Goal: Navigation & Orientation: Find specific page/section

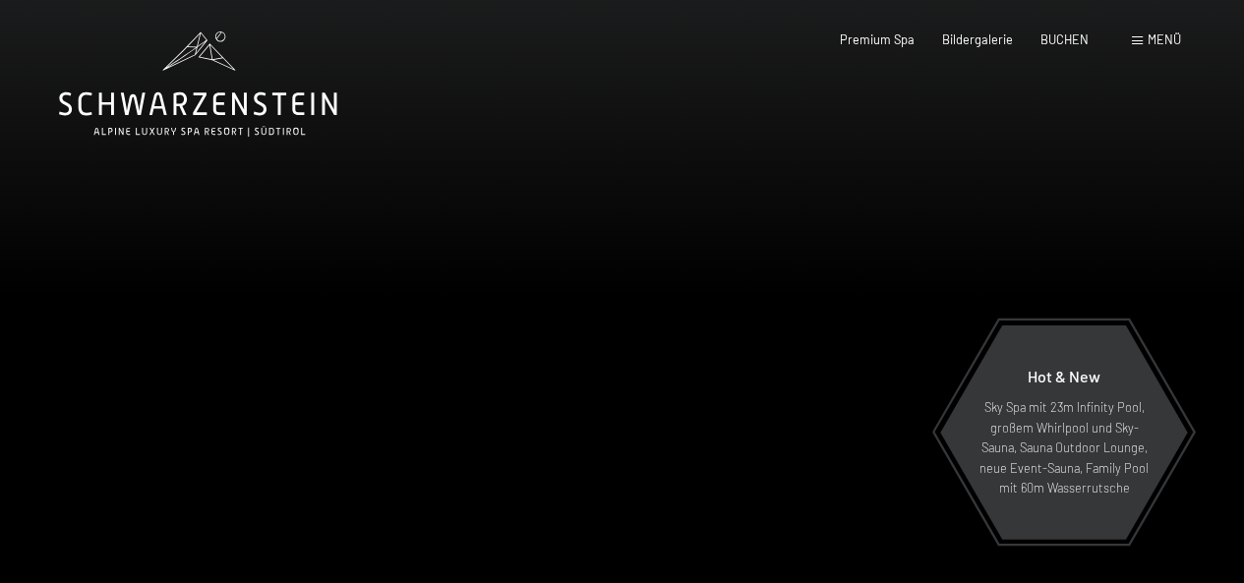
click at [1149, 38] on span "Menü" at bounding box center [1164, 39] width 33 height 16
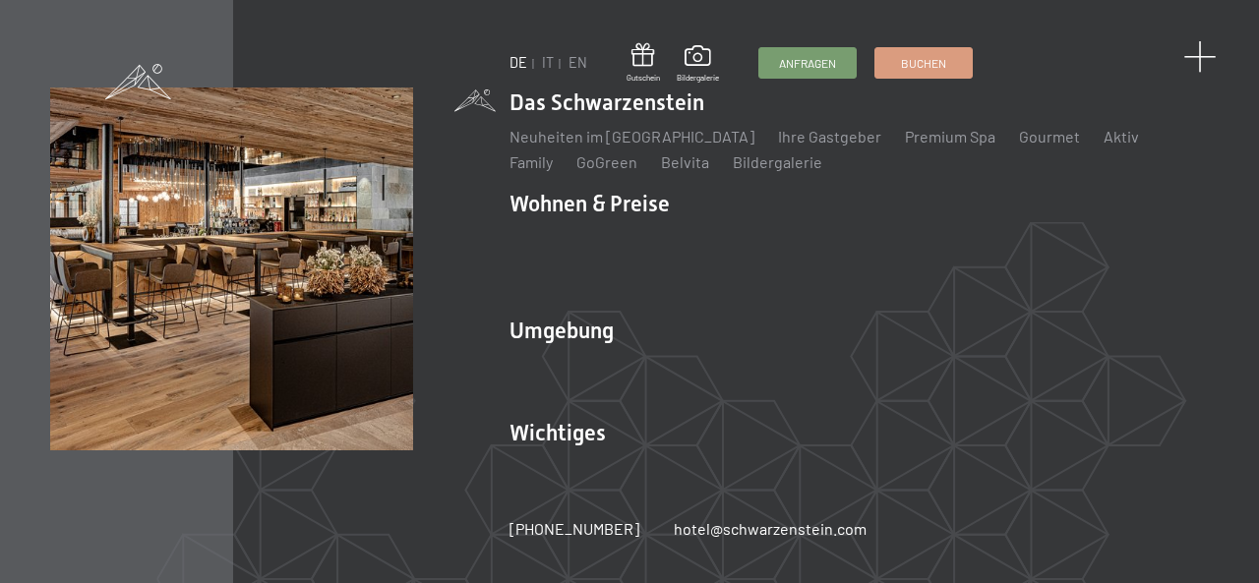
click at [1202, 56] on span at bounding box center [1199, 57] width 32 height 32
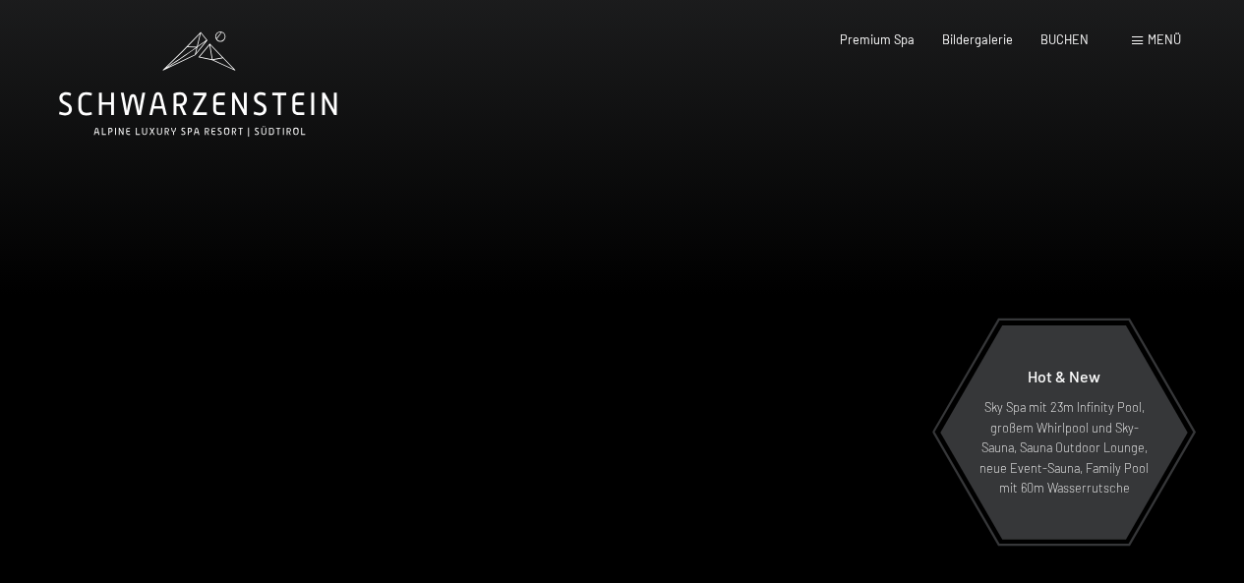
click at [1140, 40] on span at bounding box center [1137, 40] width 11 height 9
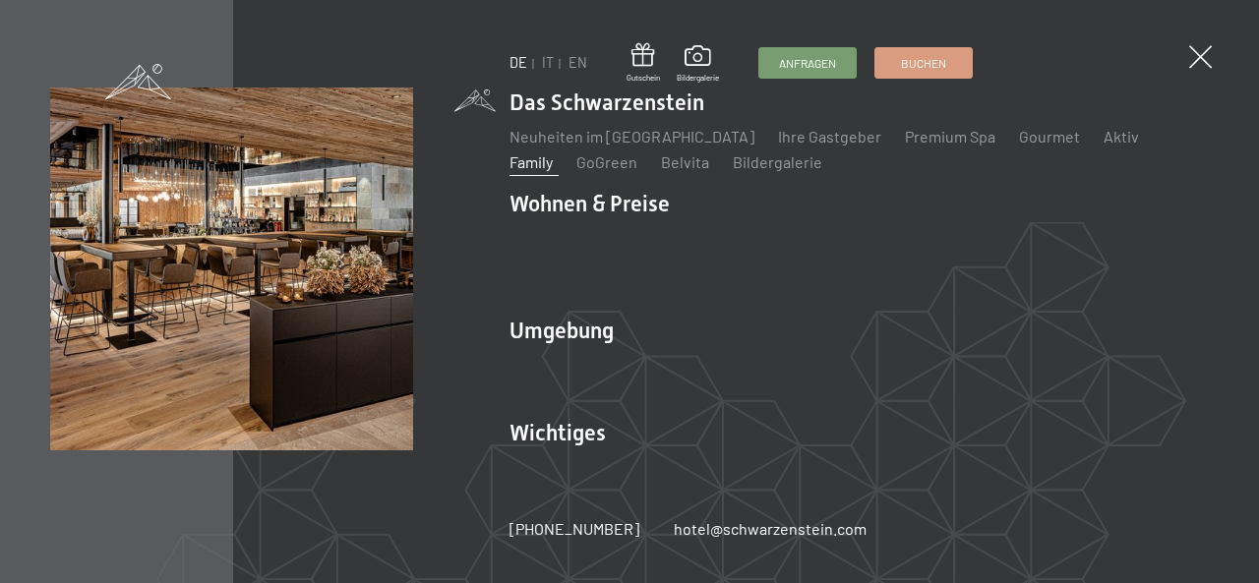
click at [553, 154] on link "Family" at bounding box center [530, 161] width 43 height 19
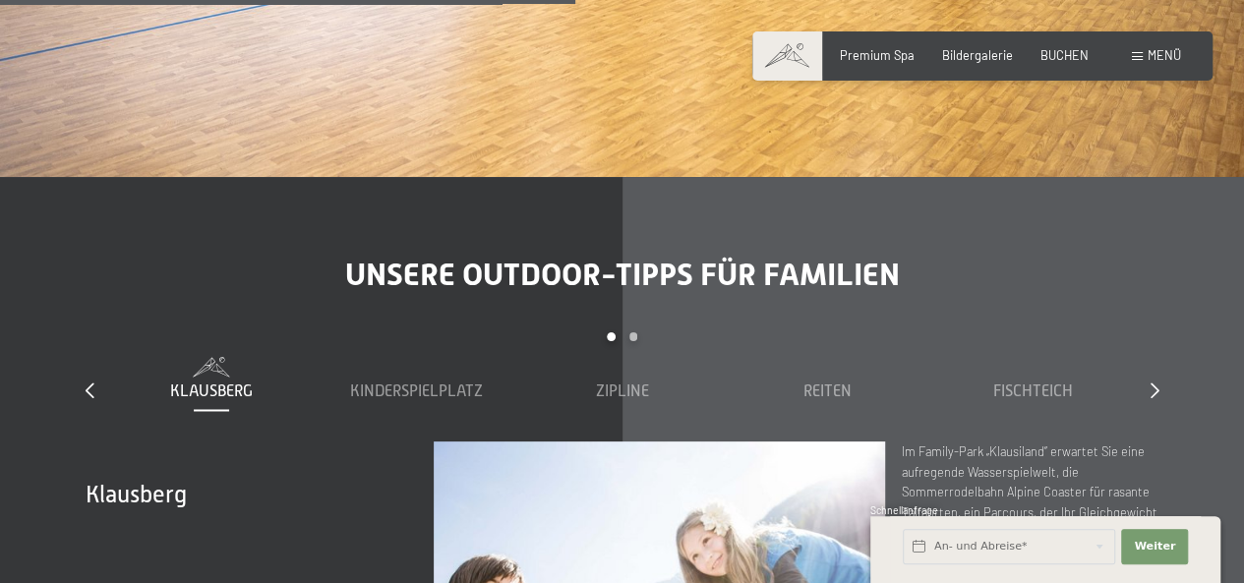
scroll to position [5610, 0]
